Goal: Task Accomplishment & Management: Manage account settings

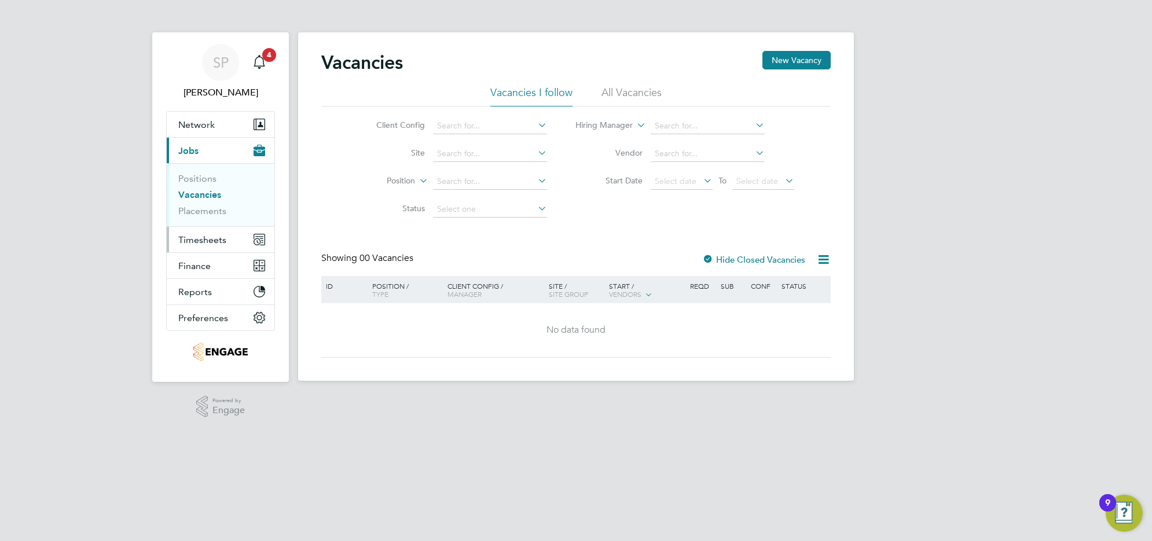
click at [213, 239] on span "Timesheets" at bounding box center [202, 239] width 48 height 11
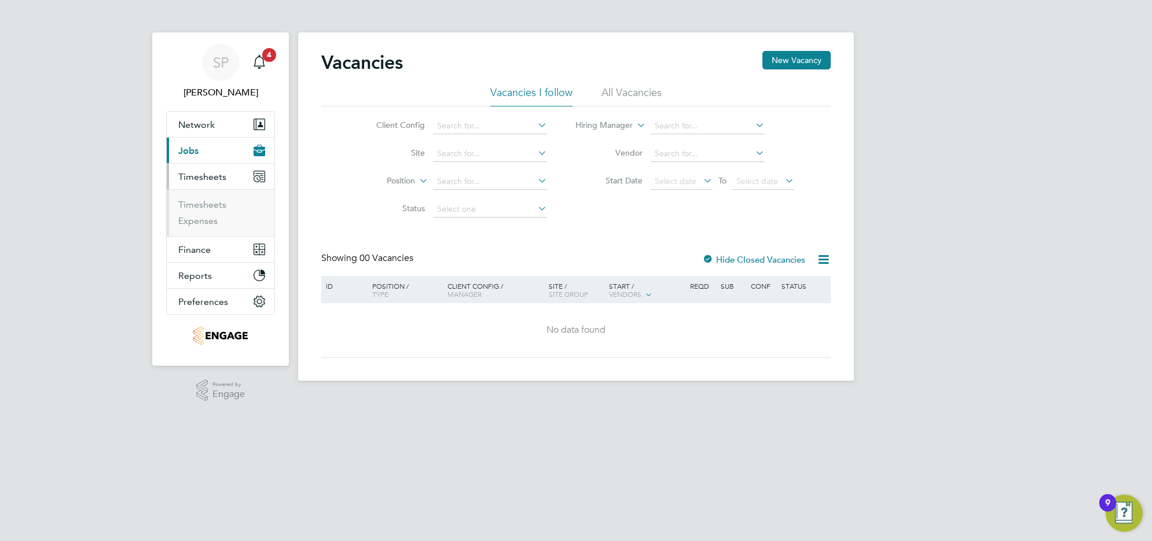
click at [215, 197] on ul "Timesheets Expenses" at bounding box center [221, 212] width 108 height 47
click at [213, 199] on link "Timesheets" at bounding box center [202, 204] width 48 height 11
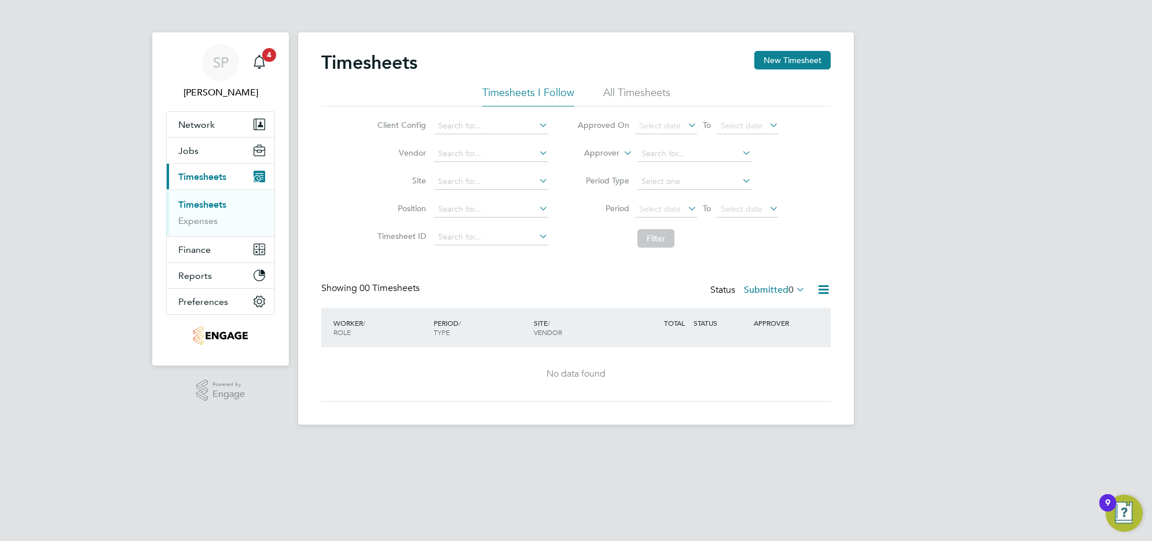
click at [627, 89] on li "All Timesheets" at bounding box center [636, 96] width 67 height 21
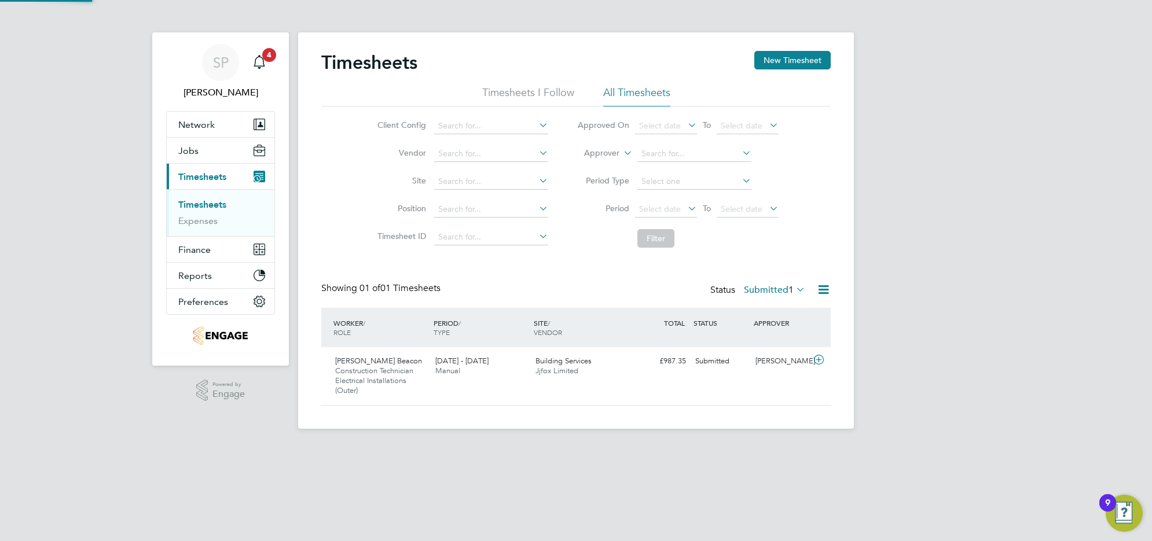
scroll to position [29, 100]
click at [767, 296] on div "Status Submitted 1" at bounding box center [758, 290] width 97 height 16
click at [767, 287] on label "Submitted 1" at bounding box center [774, 290] width 61 height 12
click at [766, 300] on div "All Saved Submitted Approved Rejected Absent Cancelled 132 1 1 123 7 0 0" at bounding box center [791, 365] width 104 height 138
click at [767, 295] on label "Submitted 1" at bounding box center [774, 290] width 61 height 12
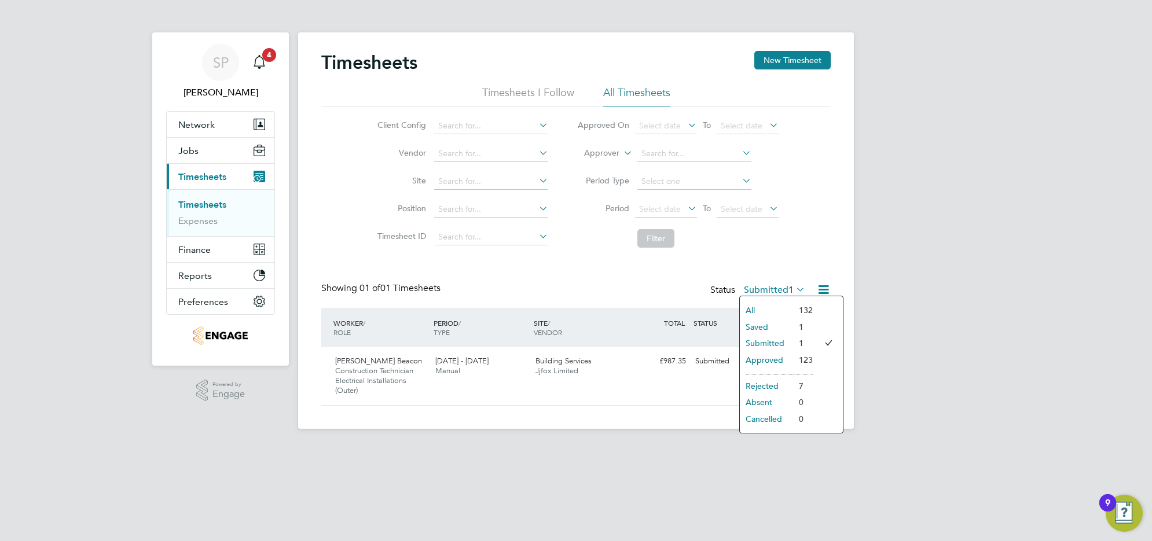
click at [768, 305] on li "All" at bounding box center [766, 310] width 53 height 16
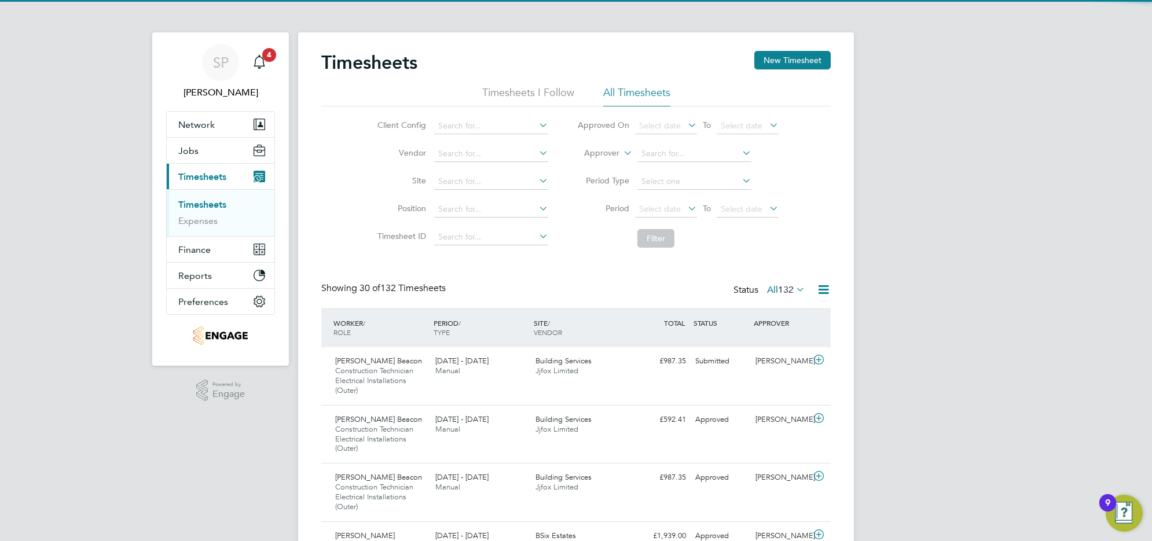
scroll to position [0, 0]
